Goal: Go to known website: Access a specific website the user already knows

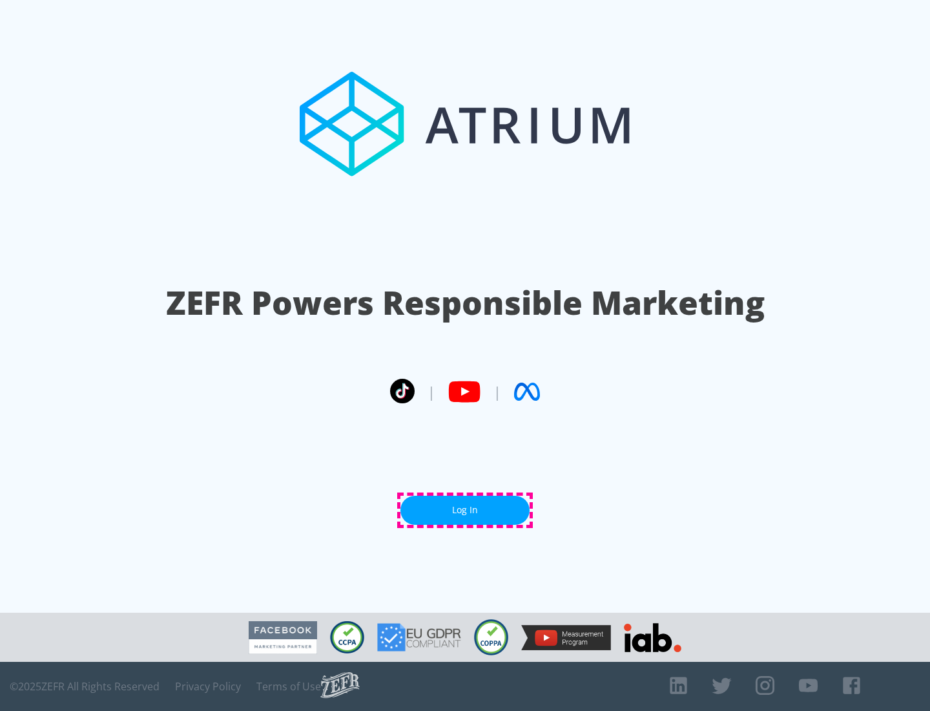
click at [465, 510] on link "Log In" at bounding box center [464, 509] width 129 height 29
